Goal: Task Accomplishment & Management: Use online tool/utility

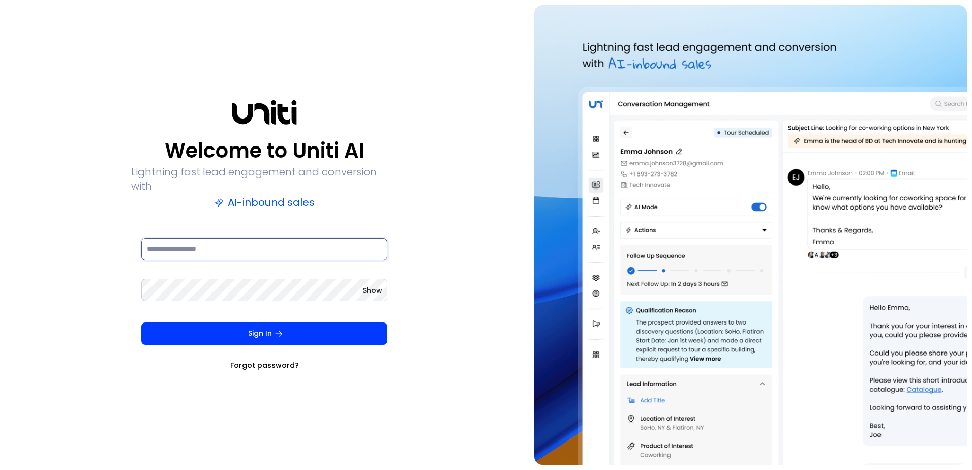
type input "**********"
click at [375, 287] on span "Show" at bounding box center [372, 290] width 20 height 10
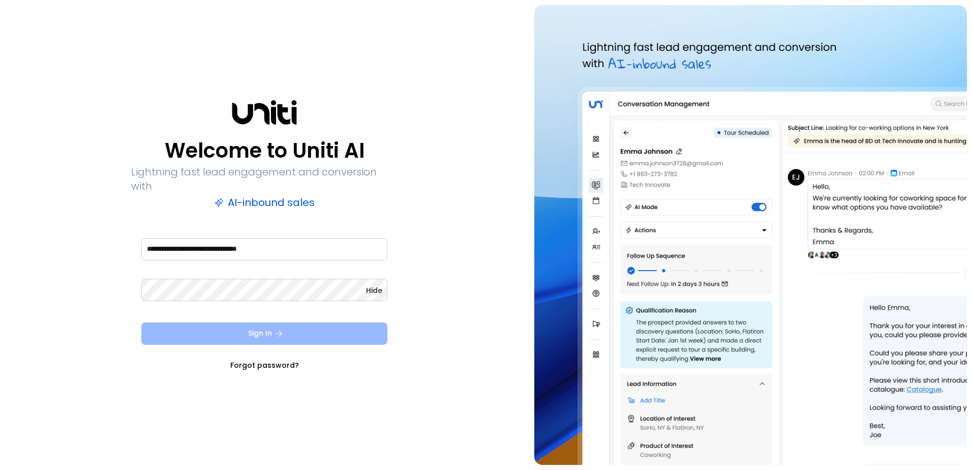
click at [286, 326] on button "Sign In" at bounding box center [264, 333] width 246 height 22
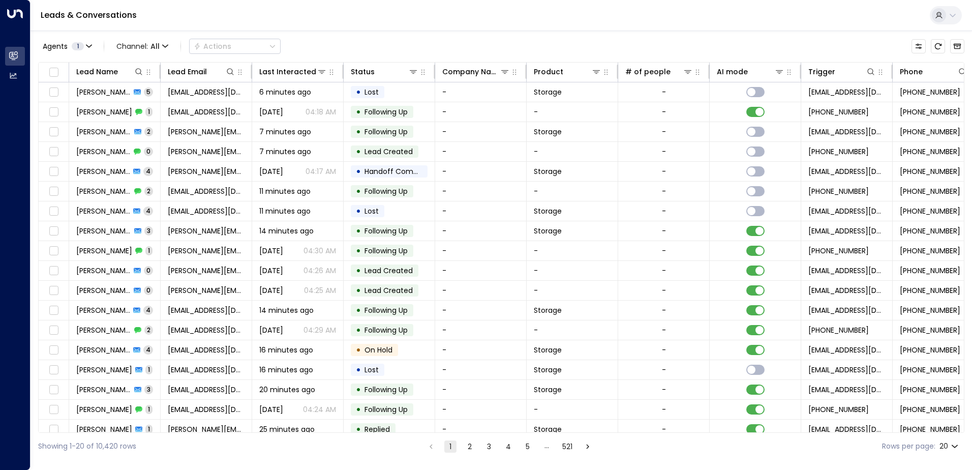
drag, startPoint x: 579, startPoint y: 433, endPoint x: 593, endPoint y: 433, distance: 14.2
click at [593, 433] on div "Showing 1-20 of 10,420 rows 1 2 3 4 5 … 521 Rows per page: 20 **" at bounding box center [501, 446] width 926 height 27
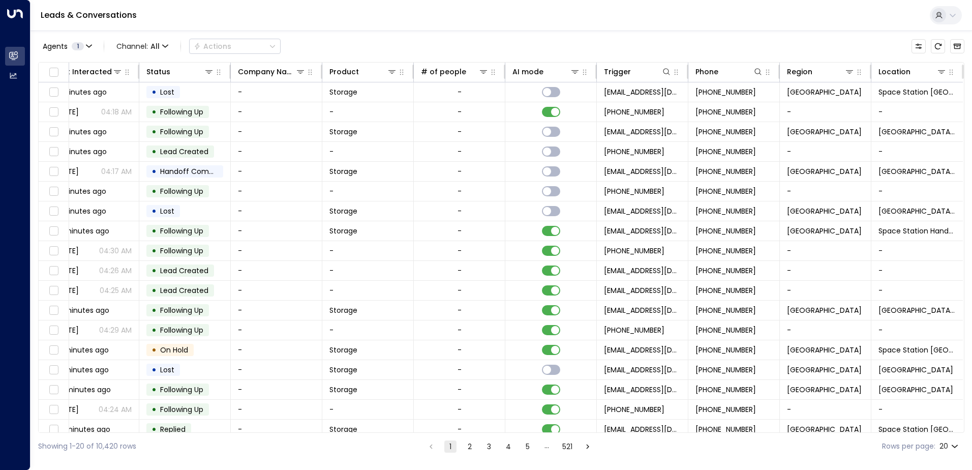
scroll to position [0, 207]
click at [938, 71] on icon at bounding box center [941, 72] width 8 height 8
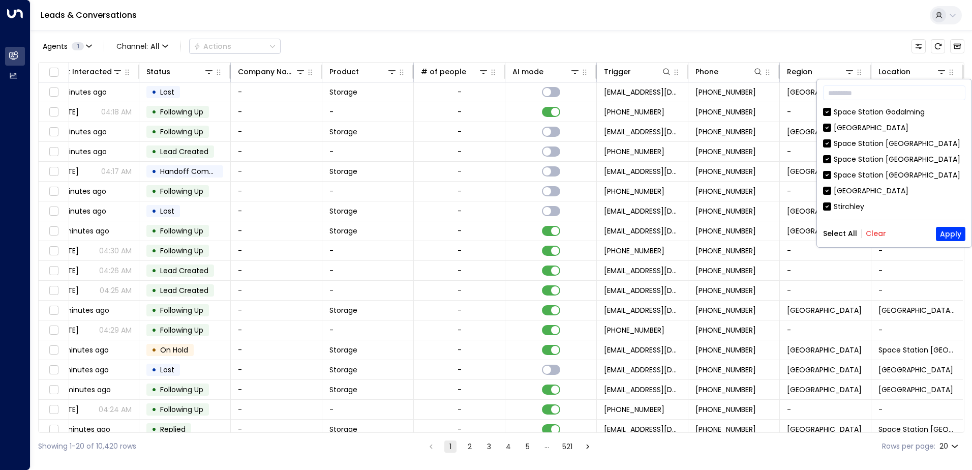
click at [869, 232] on button "Clear" at bounding box center [876, 233] width 20 height 8
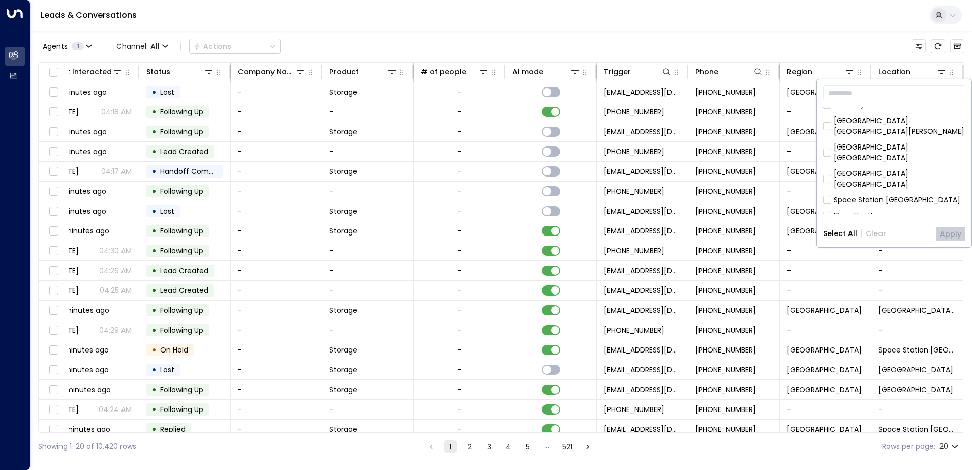
scroll to position [153, 0]
click at [955, 234] on button "Apply" at bounding box center [950, 234] width 29 height 14
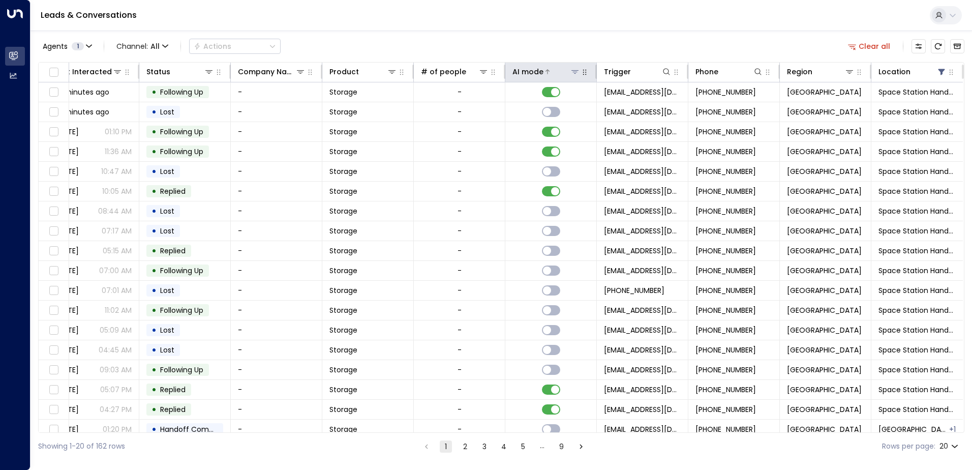
click at [547, 73] on div at bounding box center [561, 72] width 37 height 10
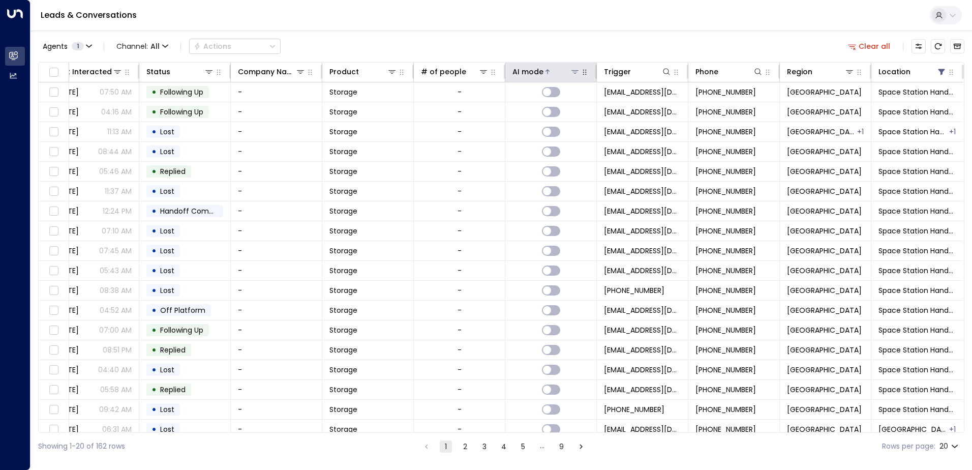
click at [547, 73] on div at bounding box center [561, 72] width 37 height 10
